Goal: Navigation & Orientation: Find specific page/section

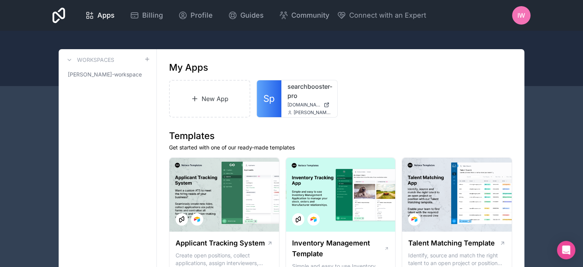
click at [524, 14] on span "iw" at bounding box center [522, 15] width 8 height 9
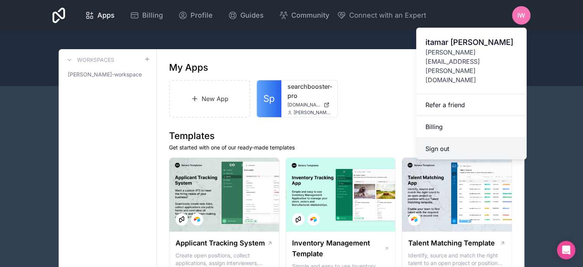
click at [445, 138] on button "Sign out" at bounding box center [472, 148] width 110 height 21
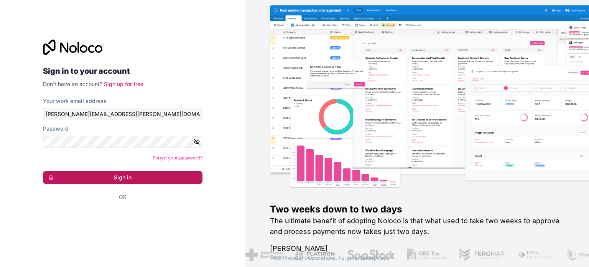
click at [94, 179] on button "Sign in" at bounding box center [123, 177] width 160 height 13
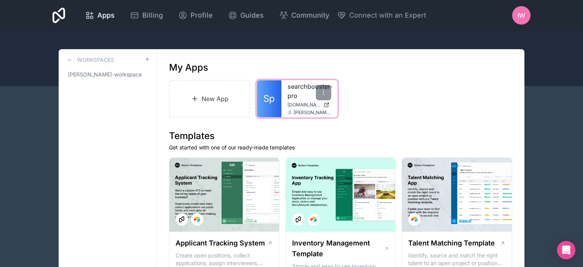
click at [284, 107] on div "searchbooster-pro searchbooster-pro.noloco.co leon@topa.co.il" at bounding box center [310, 98] width 56 height 37
click at [284, 106] on div "searchbooster-pro searchbooster-pro.noloco.co leon@topa.co.il" at bounding box center [310, 98] width 56 height 37
click at [297, 96] on link "searchbooster-pro" at bounding box center [310, 91] width 44 height 18
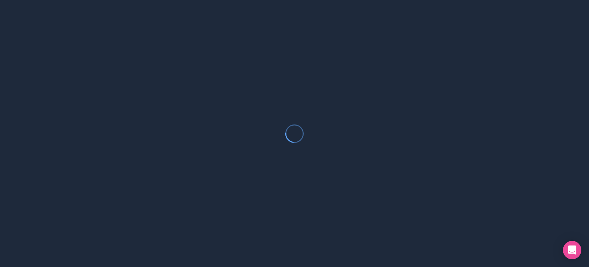
click at [297, 96] on div at bounding box center [294, 133] width 589 height 267
